Goal: Task Accomplishment & Management: Use online tool/utility

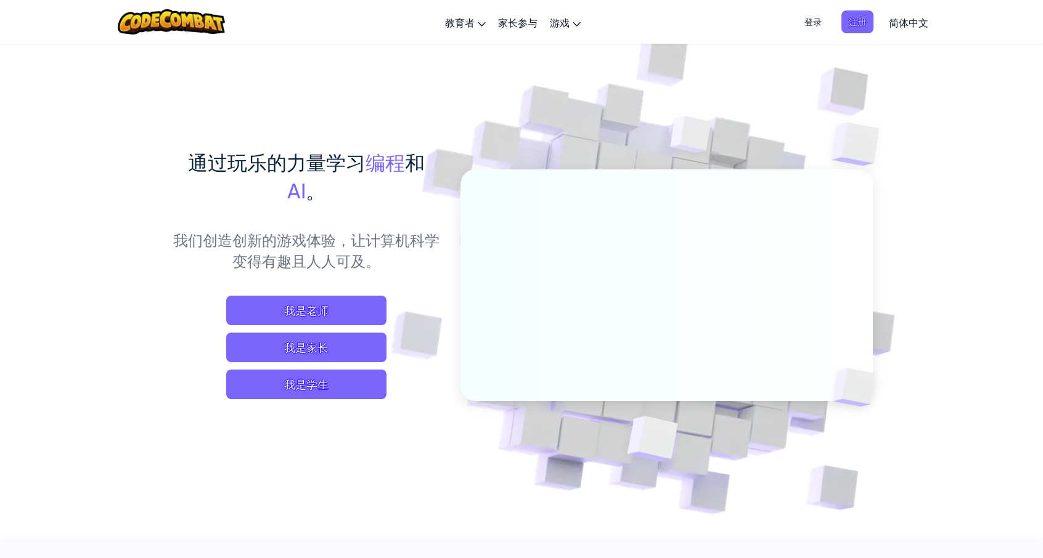
drag, startPoint x: 957, startPoint y: 118, endPoint x: 959, endPoint y: 105, distance: 13.6
click at [958, 118] on img at bounding box center [658, 271] width 685 height 685
click at [815, 28] on span "登录" at bounding box center [813, 21] width 32 height 23
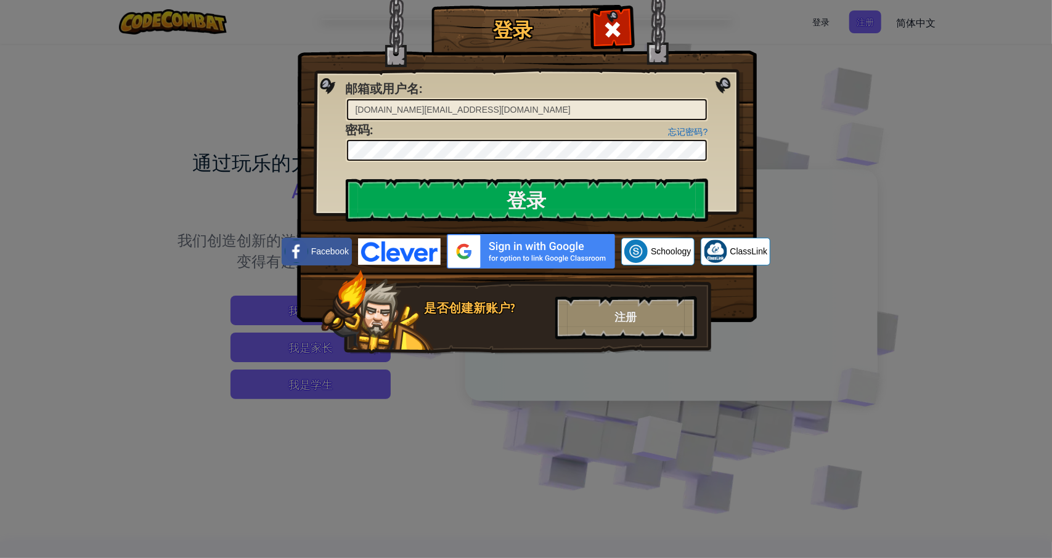
drag, startPoint x: 466, startPoint y: 106, endPoint x: 362, endPoint y: 107, distance: 104.2
click at [362, 107] on input "[DOMAIN_NAME][EMAIL_ADDRESS][DOMAIN_NAME]" at bounding box center [527, 109] width 360 height 21
click at [535, 110] on input "[DOMAIN_NAME][EMAIL_ADDRESS][DOMAIN_NAME]" at bounding box center [527, 109] width 360 height 21
drag, startPoint x: 535, startPoint y: 110, endPoint x: 192, endPoint y: 84, distance: 344.3
click at [192, 84] on div "登录 未知错误 邮箱或用户名 : [DOMAIN_NAME][EMAIL_ADDRESS][DOMAIN_NAME] 忘记密码? 密码 : 登录 正在登录 F…" at bounding box center [526, 279] width 1052 height 558
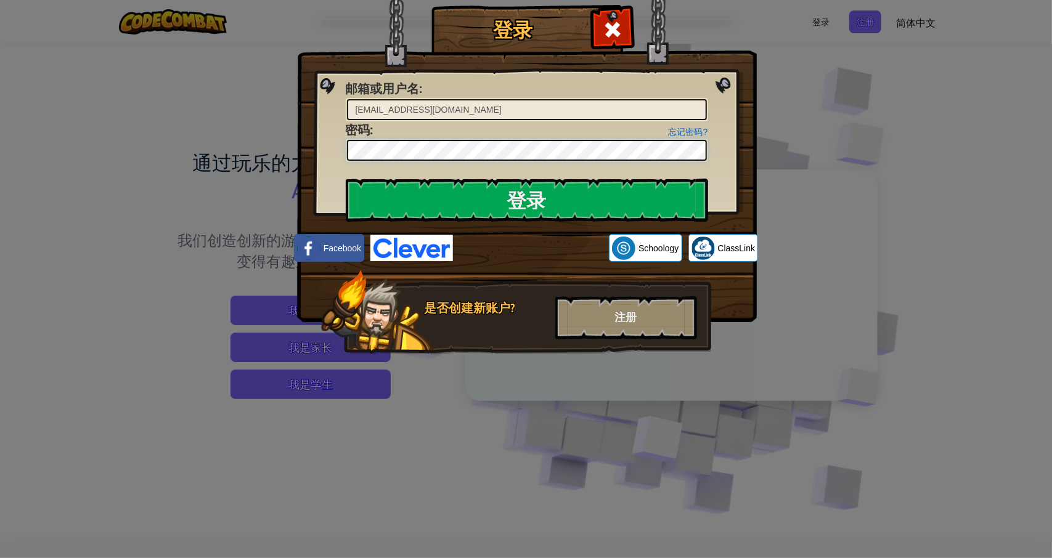
click at [289, 155] on div "登录 未知错误 邮箱或用户名 : [EMAIL_ADDRESS][DOMAIN_NAME] 忘记密码? 密码 : 登录 正在登录 Facebook Schoo…" at bounding box center [526, 279] width 1052 height 558
click at [662, 198] on input "登录" at bounding box center [527, 200] width 362 height 43
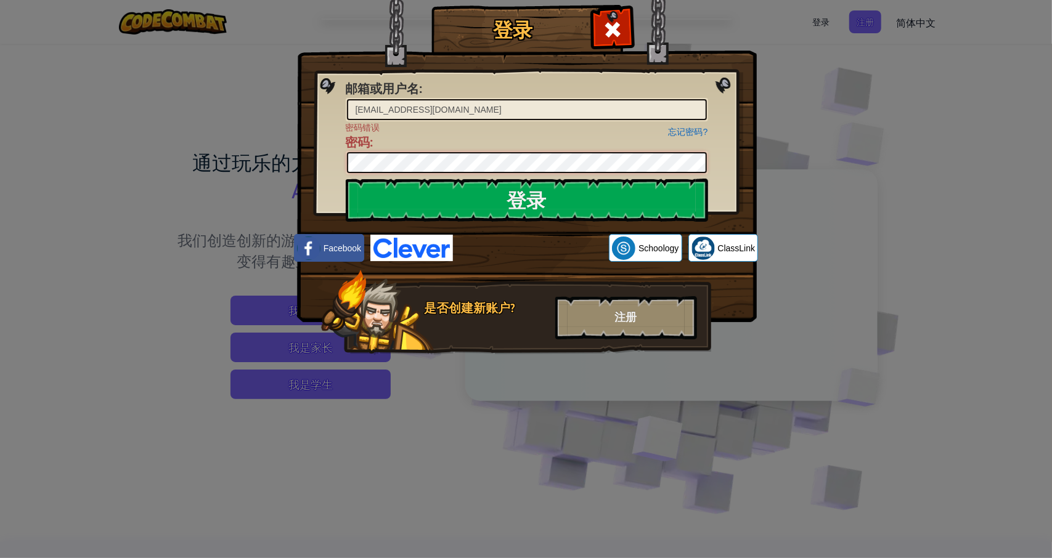
click at [270, 155] on div "登录 邮箱或用户名 : [EMAIL_ADDRESS][DOMAIN_NAME] 忘记密码? 密码错误 密码 : 登录 正在登录 Facebook Schoo…" at bounding box center [526, 279] width 1052 height 558
click at [498, 202] on input "登录" at bounding box center [527, 200] width 362 height 43
click at [465, 93] on div "邮箱或用户名 : [EMAIL_ADDRESS][DOMAIN_NAME]" at bounding box center [527, 100] width 362 height 41
click at [448, 107] on input "[EMAIL_ADDRESS][DOMAIN_NAME]" at bounding box center [527, 109] width 360 height 21
drag, startPoint x: 578, startPoint y: 108, endPoint x: 255, endPoint y: 108, distance: 323.0
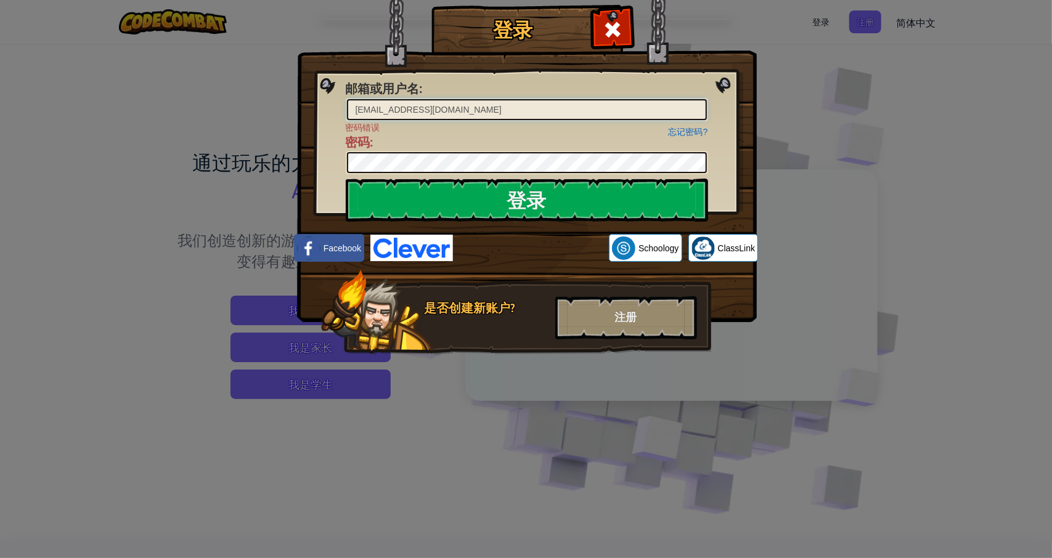
click at [255, 108] on div "登录 邮箱或用户名 : [EMAIL_ADDRESS][DOMAIN_NAME] 忘记密码? 密码错误 密码 : 登录 正在登录 Facebook Schoo…" at bounding box center [526, 279] width 1052 height 558
type input "v"
paste input "yajnignez"
click at [261, 166] on div "登录 邮箱或用户名 : yajnignez 忘记密码? 密码错误 密码 : 登录 正在登录 Facebook Schoology ClassLink 是否创建…" at bounding box center [526, 279] width 1052 height 558
click at [643, 199] on input "登录" at bounding box center [527, 200] width 362 height 43
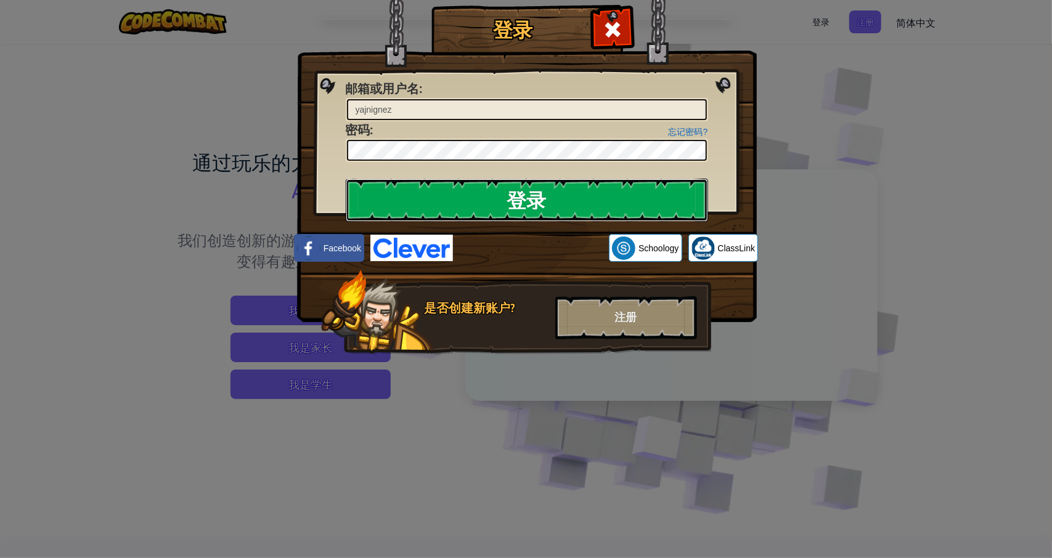
click at [488, 194] on input "登录" at bounding box center [527, 200] width 362 height 43
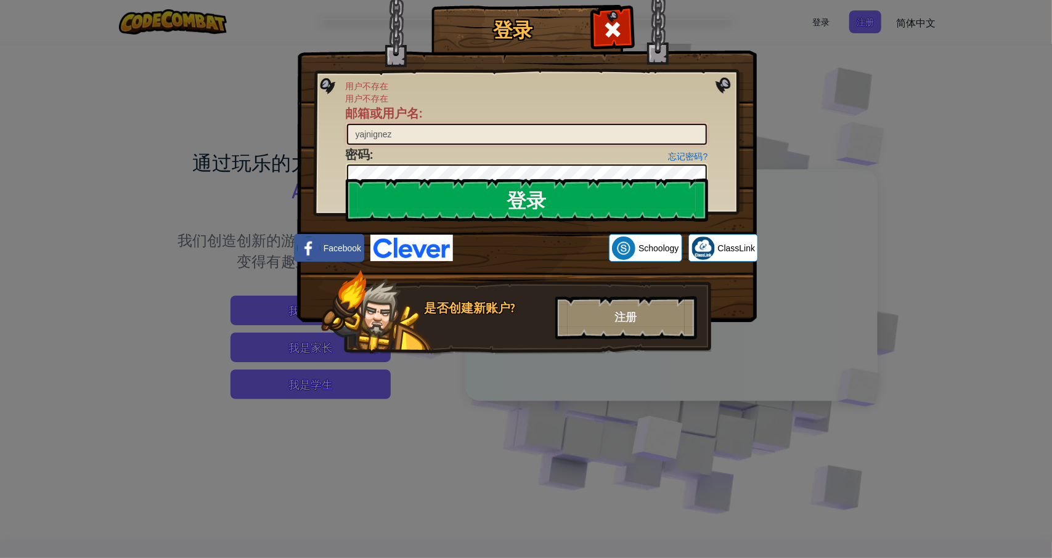
drag, startPoint x: 467, startPoint y: 138, endPoint x: 266, endPoint y: 130, distance: 201.1
click at [266, 130] on div "登录 用户不存在 用户不存在 邮箱或用户名 : yajnignez 忘记密码? 密码 : 登录 正在登录 Facebook Schoology ClassLi…" at bounding box center [526, 279] width 1052 height 558
paste input "Bug_Anon"
click at [193, 165] on div "登录 用户不存在 用户不存在 邮箱或用户名 : Bug_Anon 忘记密码? 密码 : 登录 正在登录 Facebook Schoology ClassLin…" at bounding box center [526, 279] width 1052 height 558
click at [373, 190] on input "登录" at bounding box center [527, 200] width 362 height 43
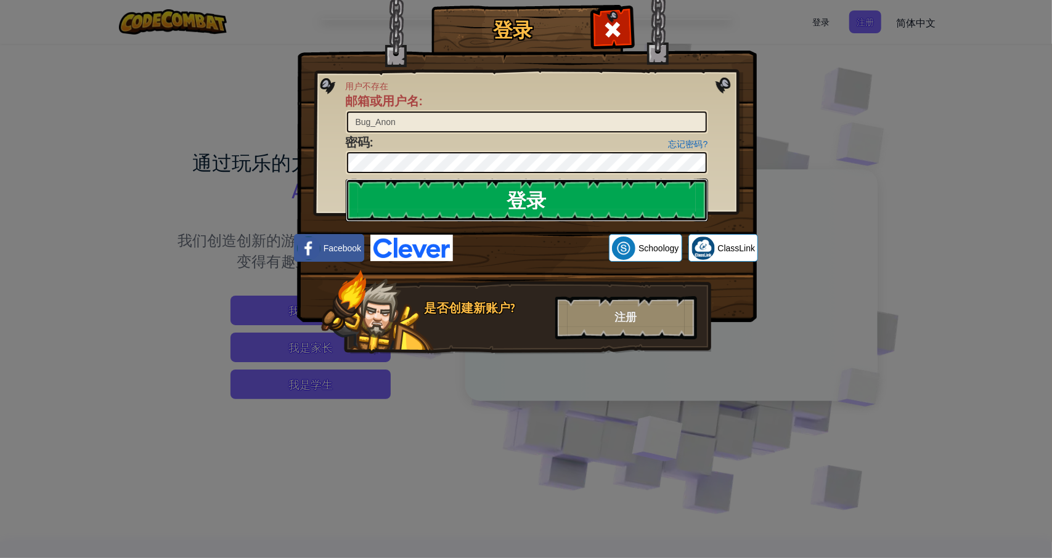
click at [421, 210] on input "登录" at bounding box center [527, 200] width 362 height 43
drag, startPoint x: 428, startPoint y: 126, endPoint x: 275, endPoint y: 133, distance: 153.6
click at [275, 133] on div "登录 用户不存在 邮箱或用户名 : Bug_Anon 忘记密码? 密码 : 登录 正在登录 Facebook Schoology ClassLink 是否创建…" at bounding box center [526, 279] width 1052 height 558
click at [516, 122] on input "Bug_Anon" at bounding box center [527, 122] width 360 height 21
drag, startPoint x: 427, startPoint y: 117, endPoint x: 271, endPoint y: 125, distance: 155.6
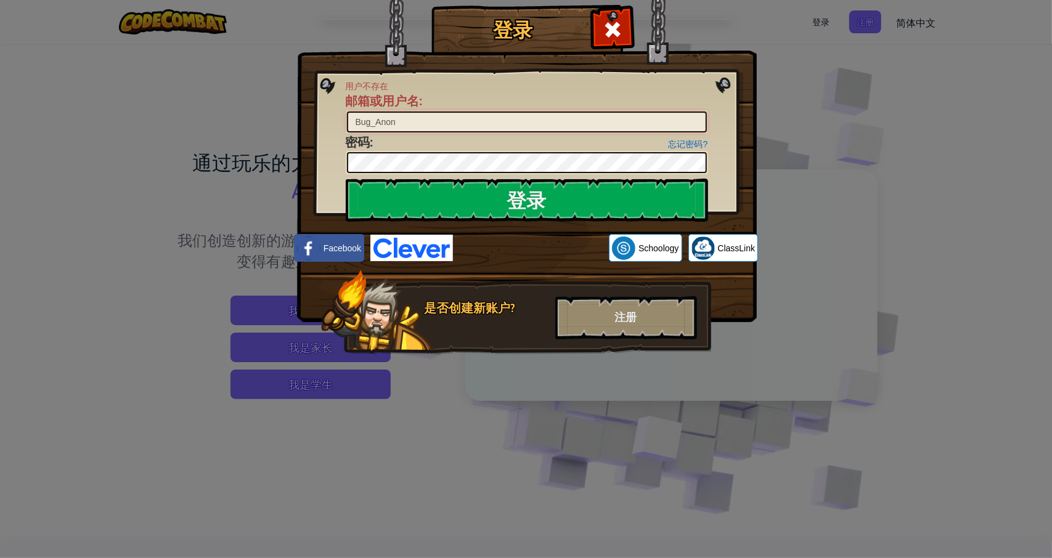
click at [271, 125] on div "登录 用户不存在 邮箱或用户名 : Bug_Anon 忘记密码? 密码 : 登录 正在登录 Facebook Schoology ClassLink 是否创建…" at bounding box center [526, 279] width 1052 height 558
drag, startPoint x: 435, startPoint y: 131, endPoint x: 174, endPoint y: 128, distance: 261.4
click at [174, 128] on div "登录 用户不存在 邮箱或用户名 : Bug_Anon 忘记密码? 密码 : 登录 正在登录 Facebook Schoology ClassLink 是否创建…" at bounding box center [526, 279] width 1052 height 558
paste input "blackyue"
type input "blackyue"
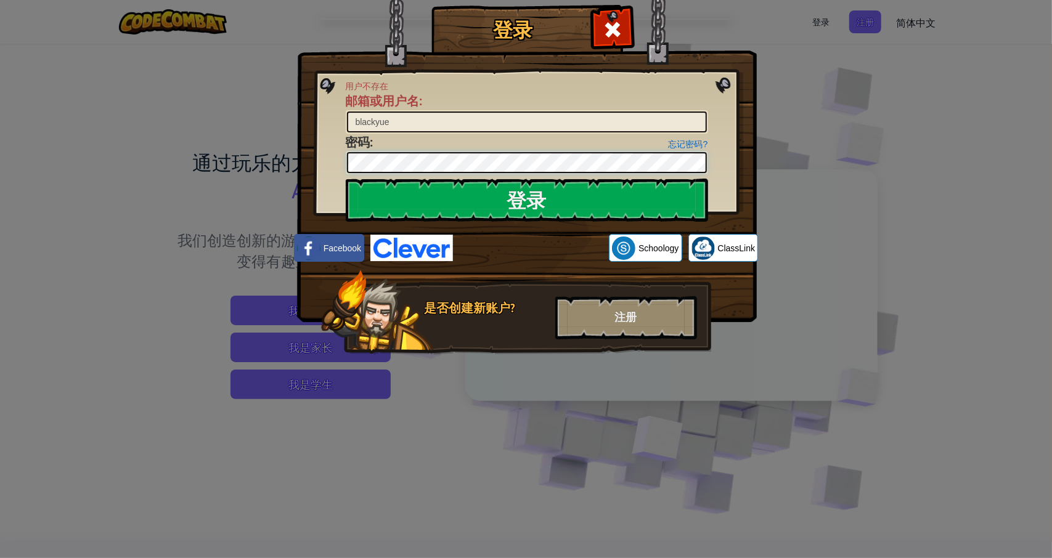
click at [292, 155] on div "登录 用户不存在 邮箱或用户名 : blackyue 忘记密码? 密码 : 登录 正在登录 Facebook Schoology ClassLink 是否创建…" at bounding box center [526, 279] width 1052 height 558
click at [616, 197] on input "登录" at bounding box center [527, 200] width 362 height 43
drag, startPoint x: 427, startPoint y: 121, endPoint x: 285, endPoint y: 121, distance: 141.8
click at [285, 121] on div "登录 用户不存在 邮箱或用户名 : blackyue 忘记密码? 密码 : 登录 正在登录 Facebook Schoology ClassLink 是否创建…" at bounding box center [526, 279] width 1052 height 558
click at [604, 38] on span at bounding box center [613, 30] width 20 height 20
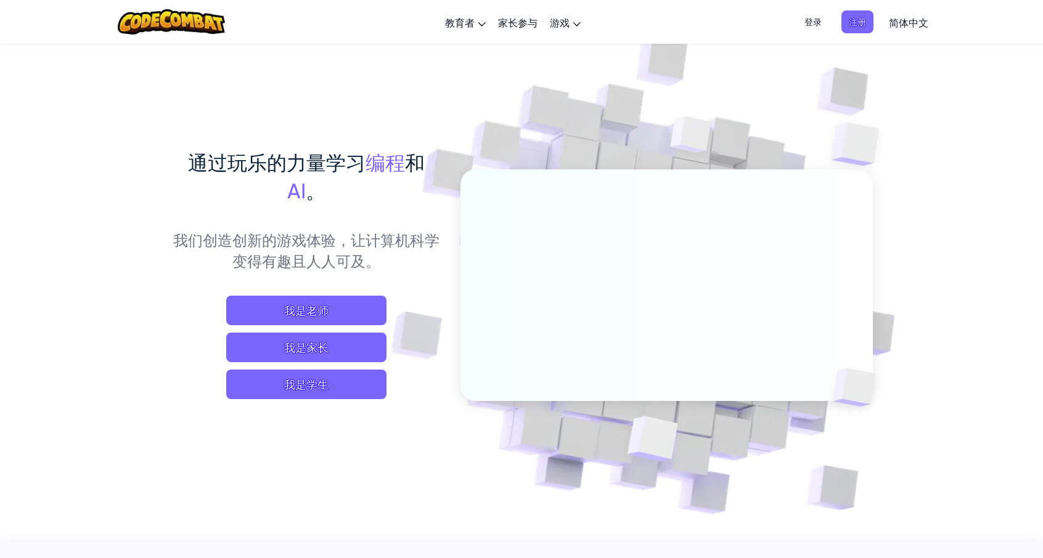
click at [604, 38] on div "切换导航栏 教育者 创建免费账号 学校和学区解决方案 教师工具包预览 符合标准 有效性研究 成功故事 专业发展 编码一小时 资助和资金资源 请求演示或报价 家…" at bounding box center [521, 22] width 1049 height 44
click at [330, 382] on span "我是学生" at bounding box center [306, 385] width 160 height 30
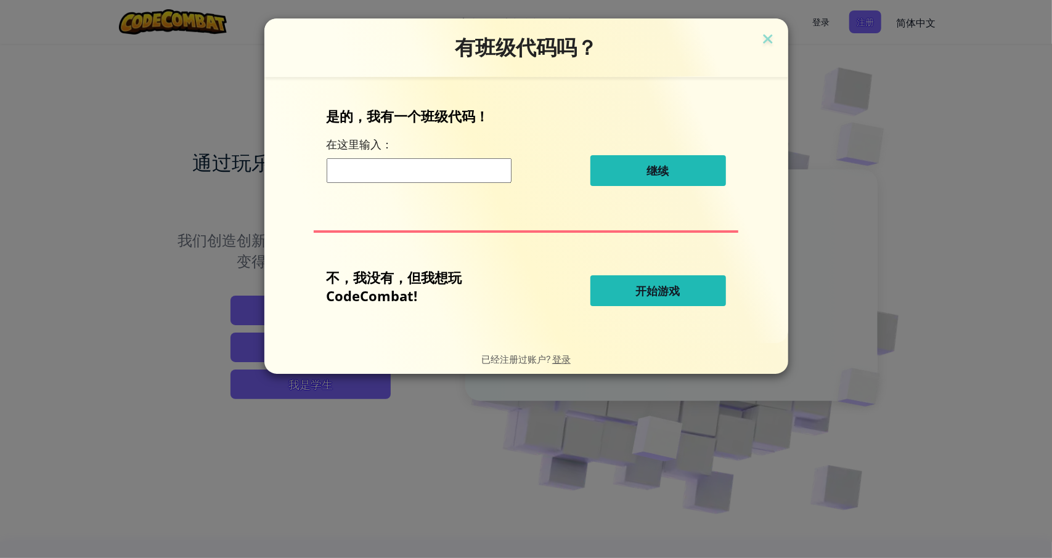
click at [931, 294] on div "有班级代码吗？ 是的，我有一个班级代码！ 在这里输入： 继续 不，我没有，但我想玩 CodeCombat! 开始游戏 已经注册过账户? 登录" at bounding box center [526, 279] width 1052 height 558
click at [666, 289] on span "开始游戏" at bounding box center [658, 291] width 44 height 15
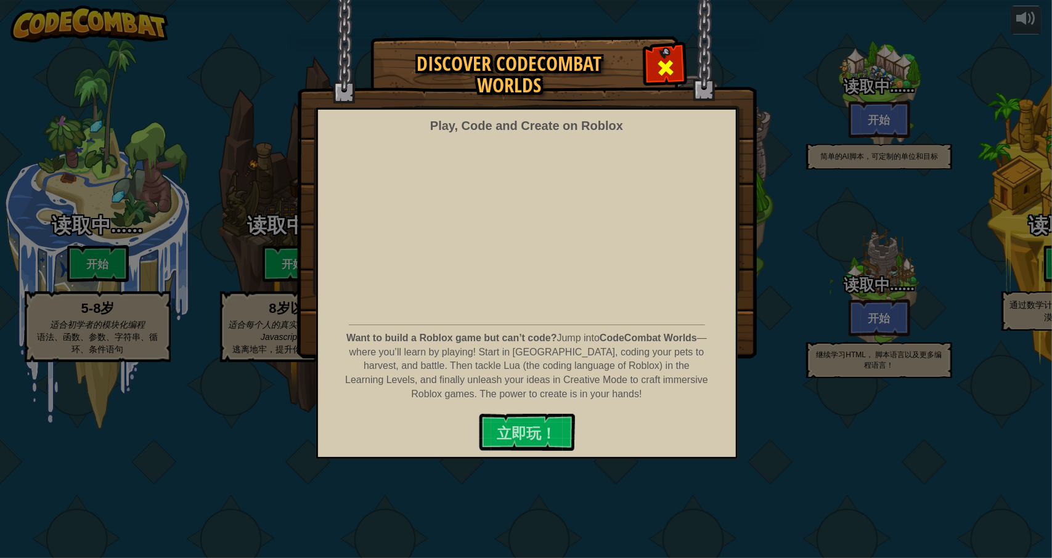
select select "zh-HANS"
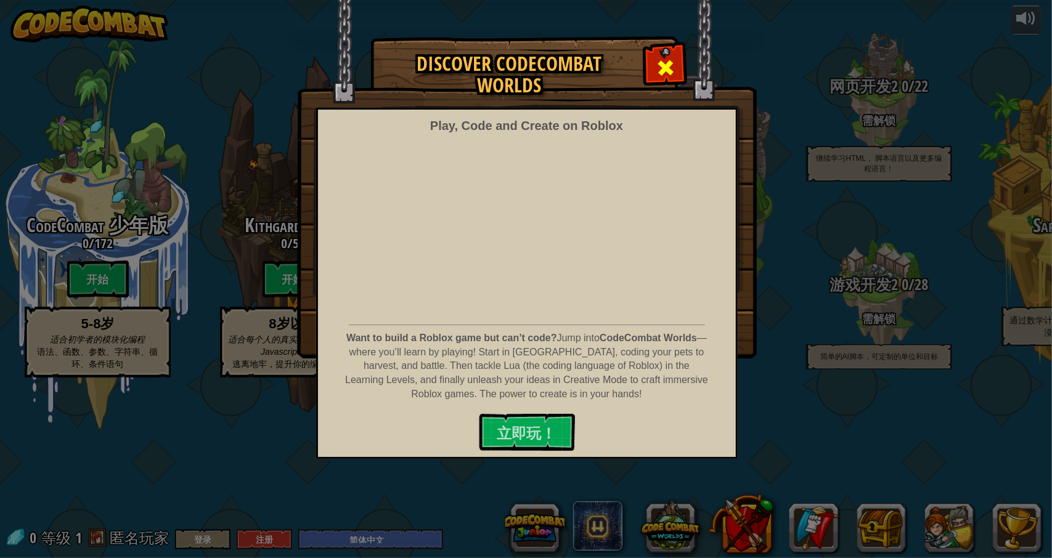
click at [653, 76] on div at bounding box center [665, 66] width 39 height 39
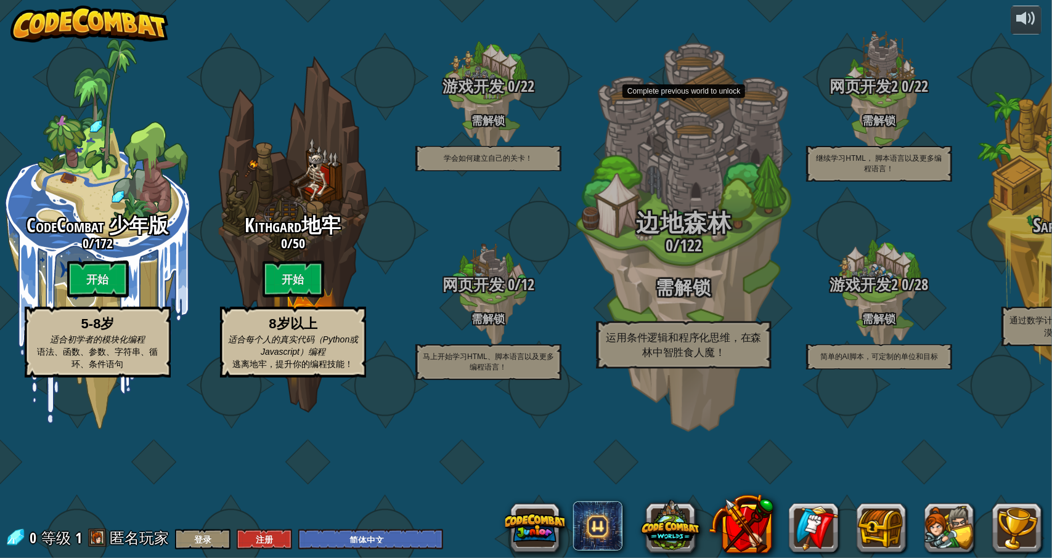
click at [710, 335] on div "边地森林 0 / 122 需解锁 运用条件逻辑和程序化思维，在森林中智胜食人魔！" at bounding box center [684, 290] width 234 height 158
click at [677, 210] on div "边地森林 0 / 122 需解锁 运用条件逻辑和程序化思维，在森林中智胜食人魔！" at bounding box center [684, 234] width 234 height 469
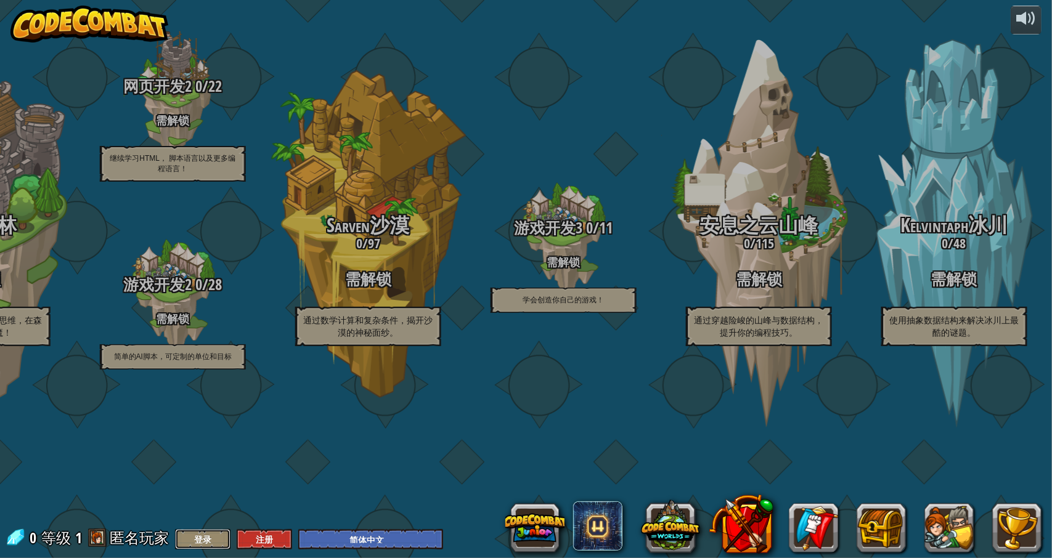
click at [198, 536] on button "登录" at bounding box center [202, 540] width 55 height 20
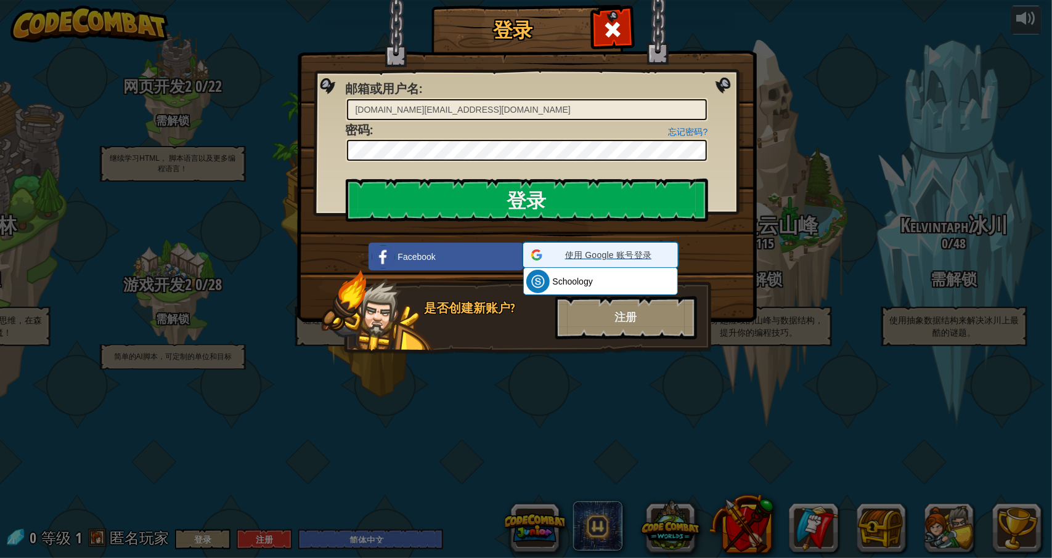
click at [610, 256] on span "使用 Google 账号登录" at bounding box center [608, 255] width 123 height 12
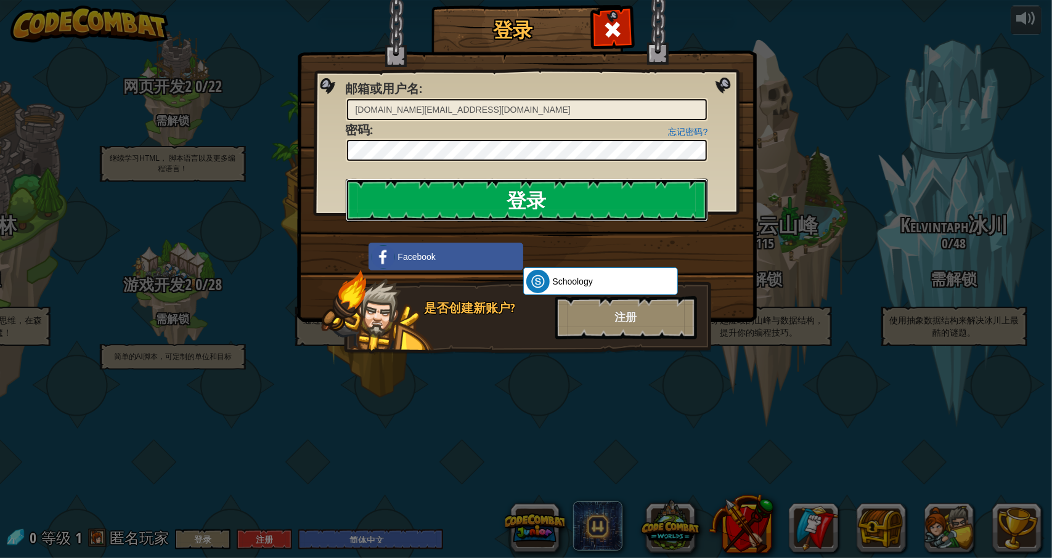
click at [567, 188] on input "登录" at bounding box center [527, 200] width 362 height 43
